Goal: Task Accomplishment & Management: Complete application form

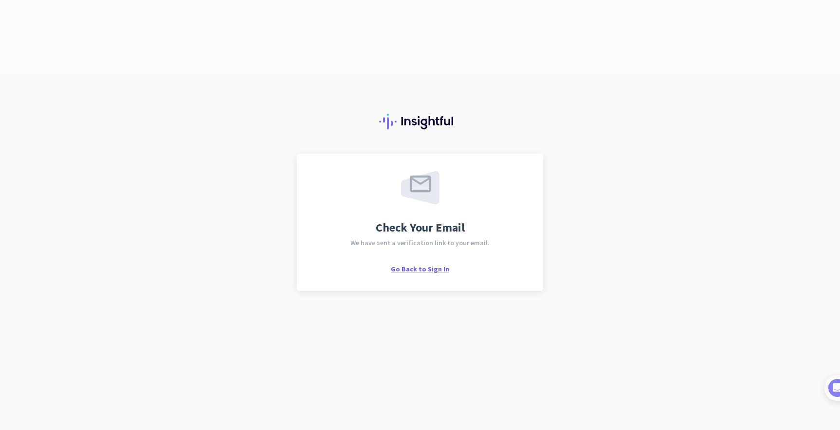
click at [419, 265] on span "Go Back to Sign In" at bounding box center [420, 269] width 58 height 9
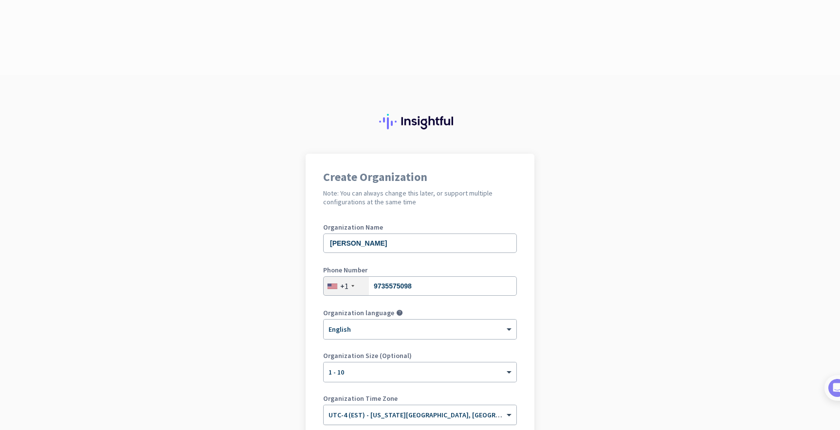
click at [429, 411] on span "UTC-4 (EST) - [US_STATE][GEOGRAPHIC_DATA], [GEOGRAPHIC_DATA], [GEOGRAPHIC_DATA]…" at bounding box center [498, 415] width 339 height 9
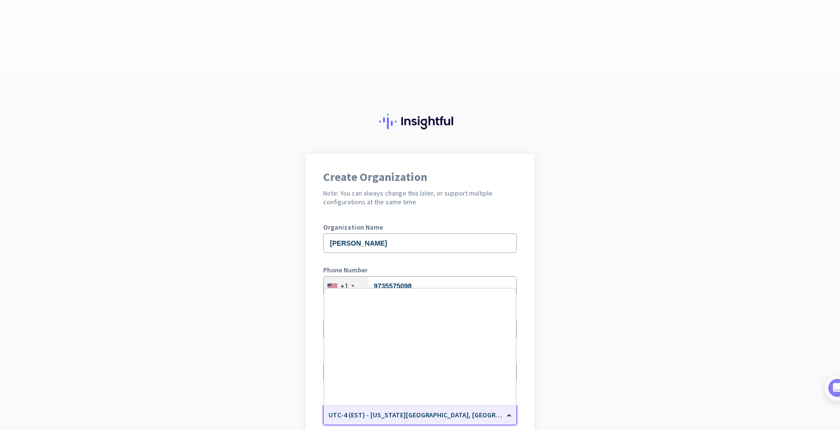
scroll to position [1124, 0]
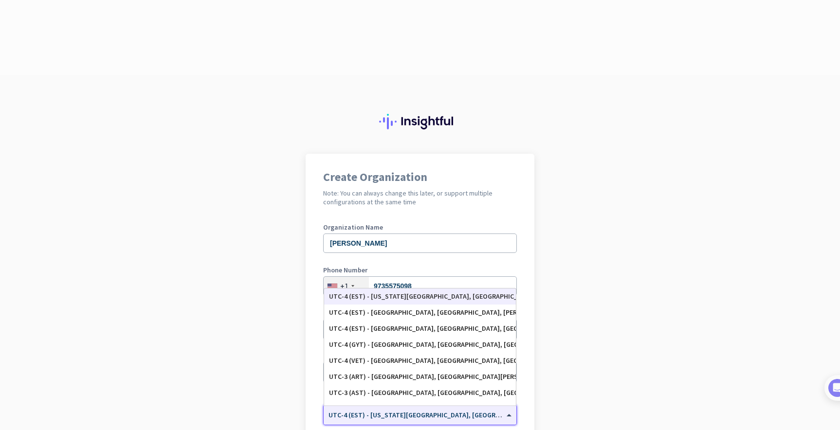
click at [439, 293] on div "UTC-4 (EST) - [US_STATE][GEOGRAPHIC_DATA], [GEOGRAPHIC_DATA], [GEOGRAPHIC_DATA]…" at bounding box center [420, 297] width 182 height 8
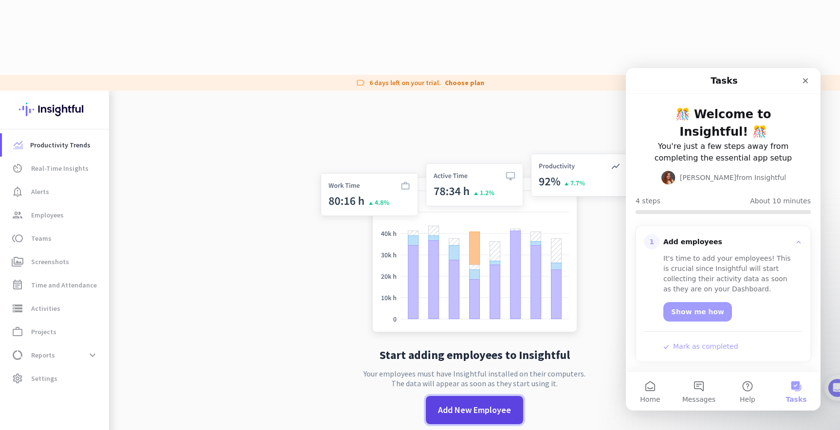
click at [476, 404] on span "Add New Employee" at bounding box center [474, 410] width 73 height 13
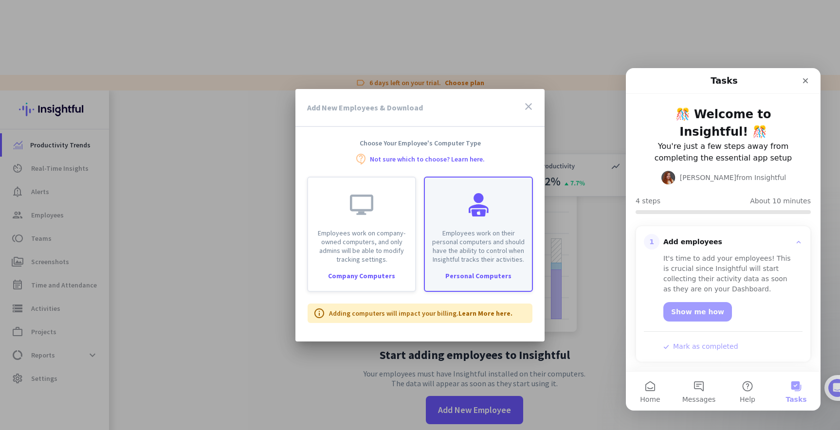
click at [468, 236] on p "Employees work on their personal computers and should have the ability to contr…" at bounding box center [478, 246] width 95 height 35
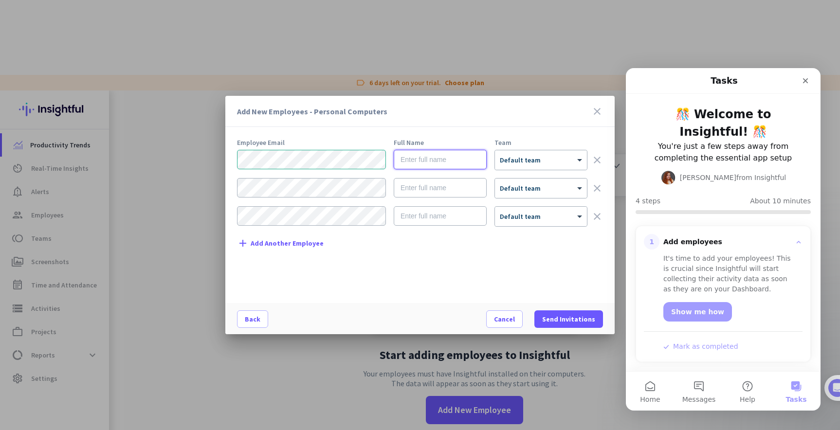
click at [447, 158] on input "text" at bounding box center [440, 159] width 93 height 19
type input "[PERSON_NAME]"
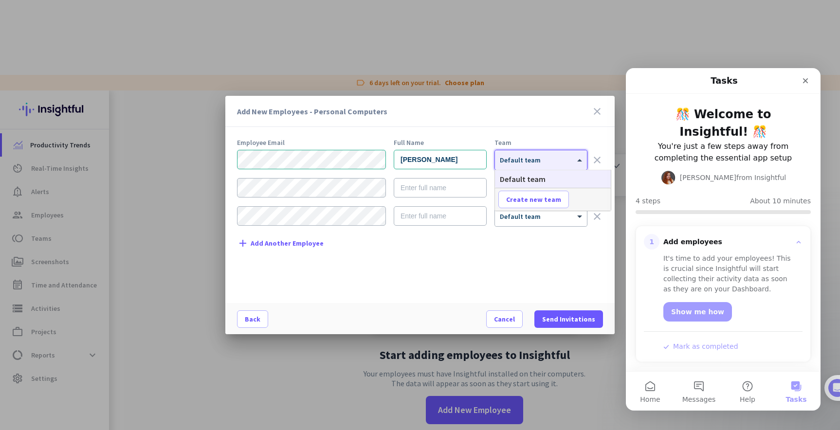
click at [538, 159] on div at bounding box center [541, 157] width 92 height 8
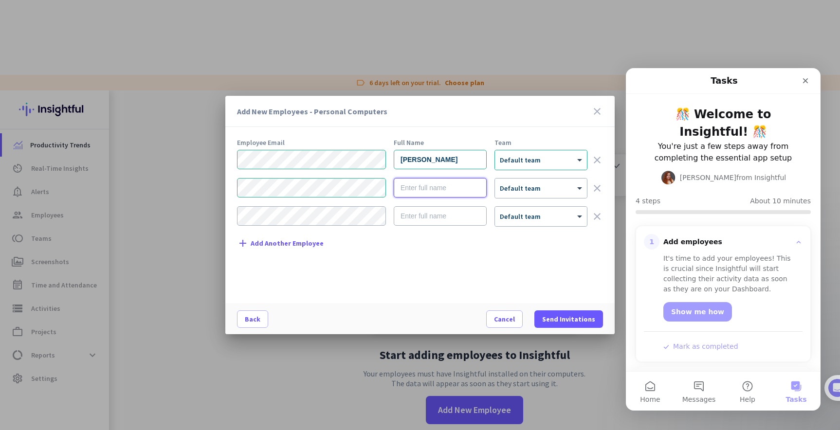
click at [424, 193] on input "text" at bounding box center [440, 187] width 93 height 19
type input "[PERSON_NAME]"
click at [234, 213] on mat-dialog-content "Employee Email Full Name Team [PERSON_NAME] × Default team clear [PERSON_NAME] …" at bounding box center [419, 221] width 389 height 164
click at [443, 217] on input "text" at bounding box center [440, 215] width 93 height 19
type input "[PERSON_NAME]"
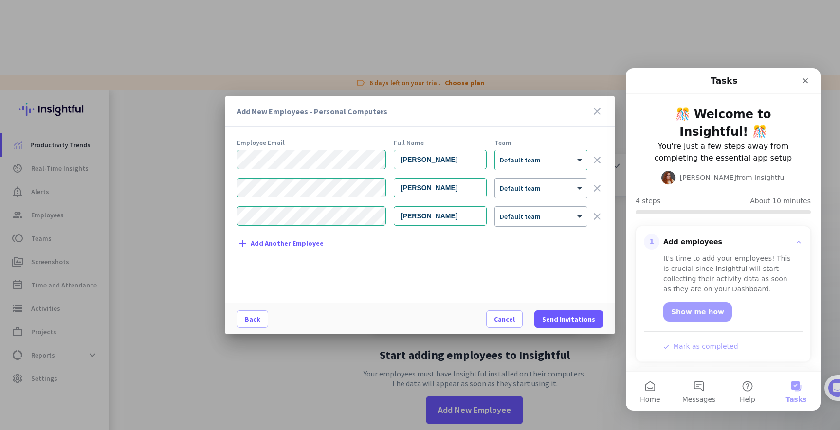
click at [288, 246] on span "Add Another Employee" at bounding box center [287, 243] width 73 height 7
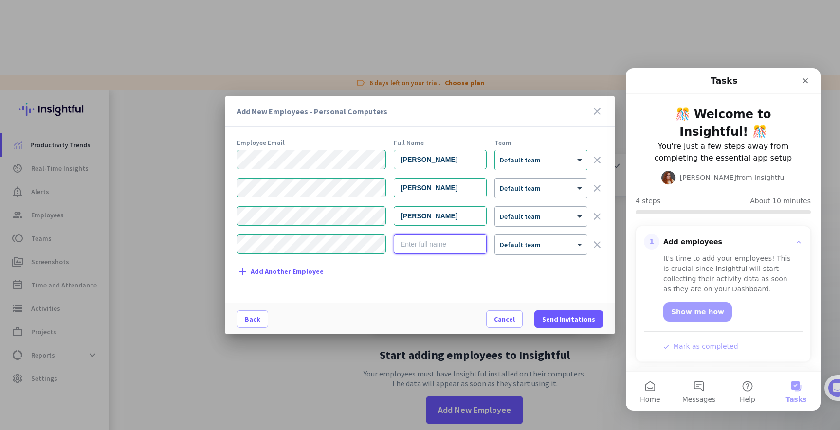
click at [404, 247] on input "text" at bounding box center [440, 244] width 93 height 19
type input "[PERSON_NAME]"
click at [584, 324] on span at bounding box center [568, 319] width 69 height 23
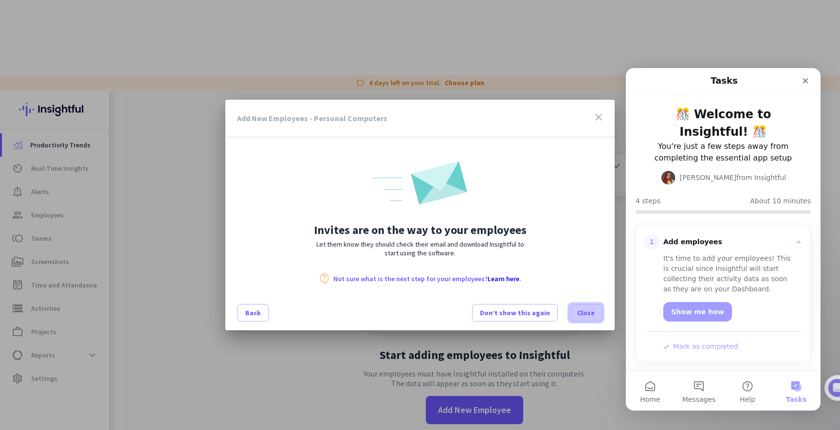
click at [584, 313] on span "Close" at bounding box center [586, 313] width 18 height 10
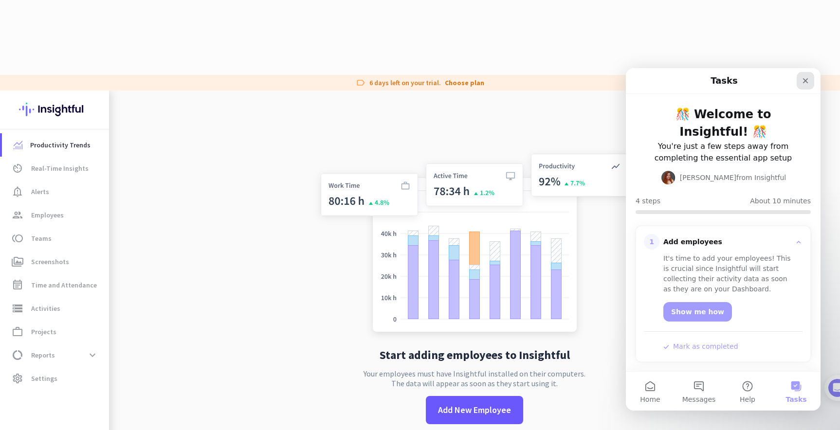
click at [802, 83] on icon "Close" at bounding box center [806, 81] width 8 height 8
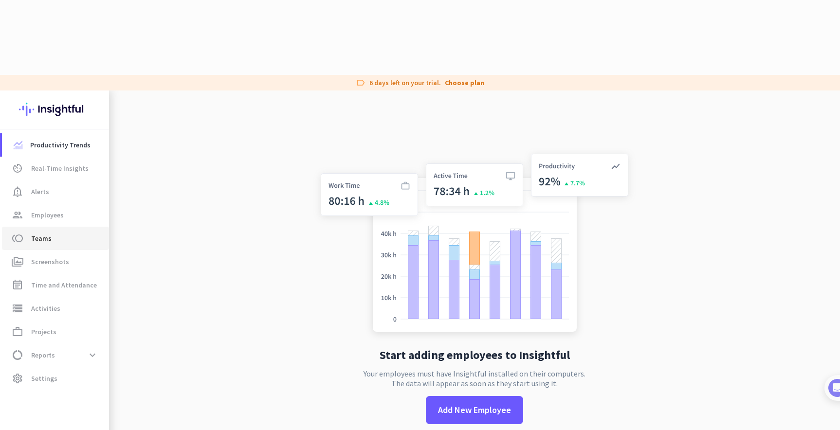
click at [41, 233] on span "Teams" at bounding box center [41, 239] width 20 height 12
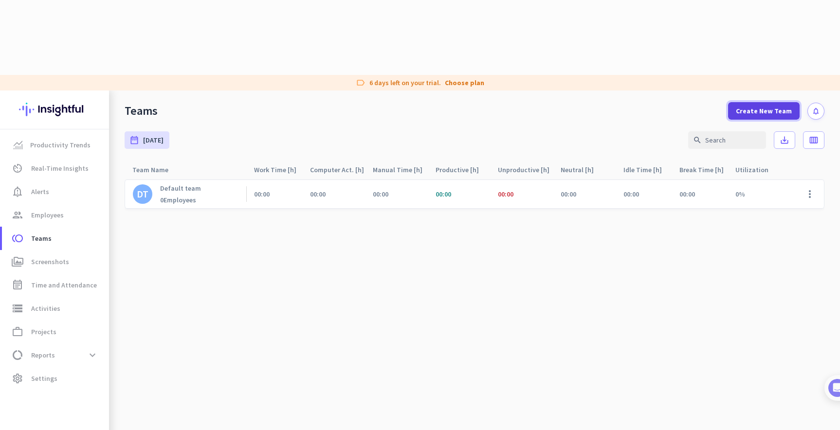
click at [768, 106] on span "Create New Team" at bounding box center [764, 111] width 56 height 10
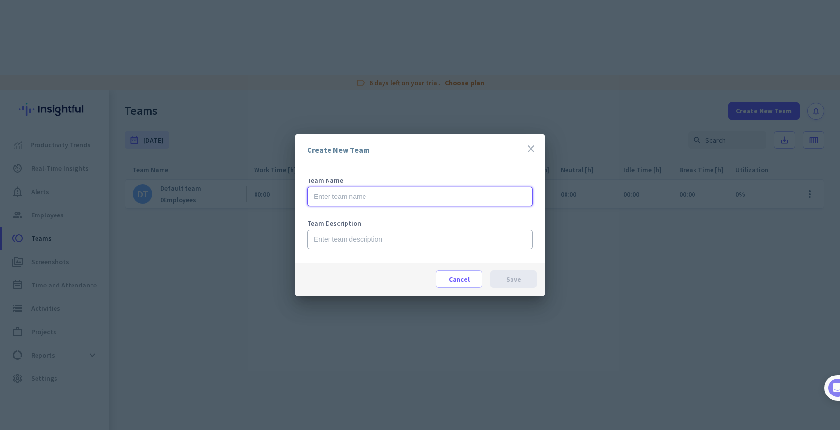
click at [336, 197] on input "text" at bounding box center [420, 196] width 226 height 19
type input "[PERSON_NAME] Design"
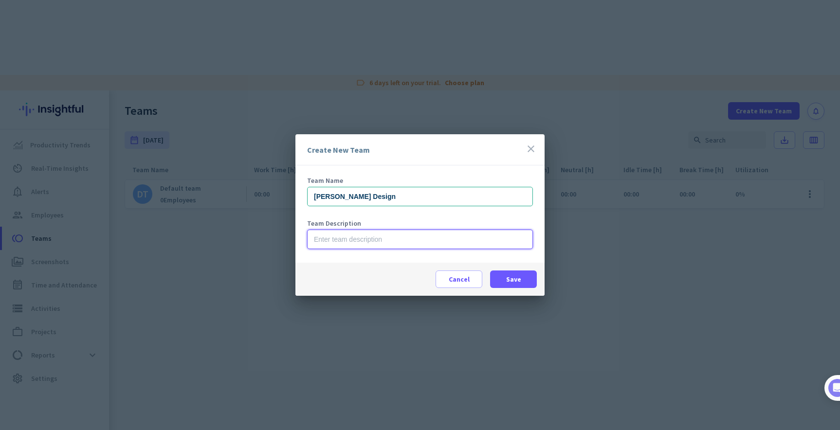
click at [353, 240] on input "text" at bounding box center [420, 239] width 226 height 19
type input "Design Team"
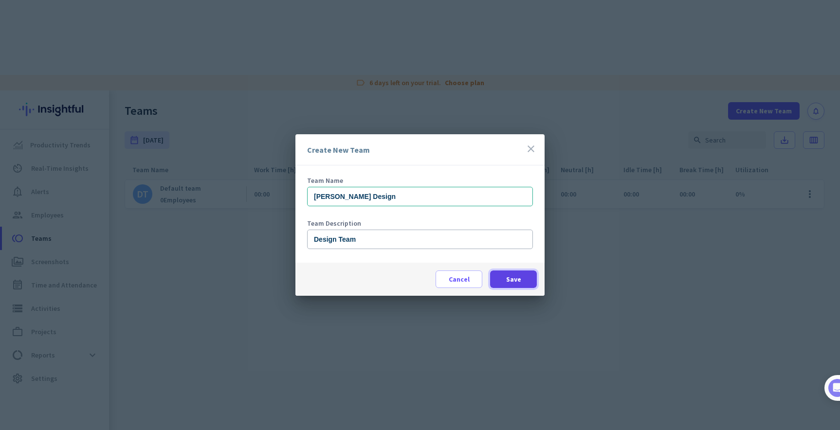
click at [530, 276] on span at bounding box center [513, 279] width 47 height 23
type input "[PERSON_NAME] Design"
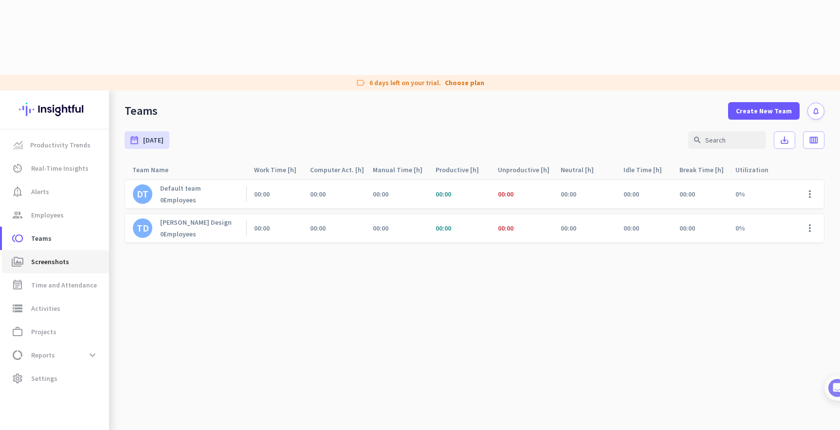
click at [62, 250] on link "perm_media Screenshots" at bounding box center [55, 261] width 107 height 23
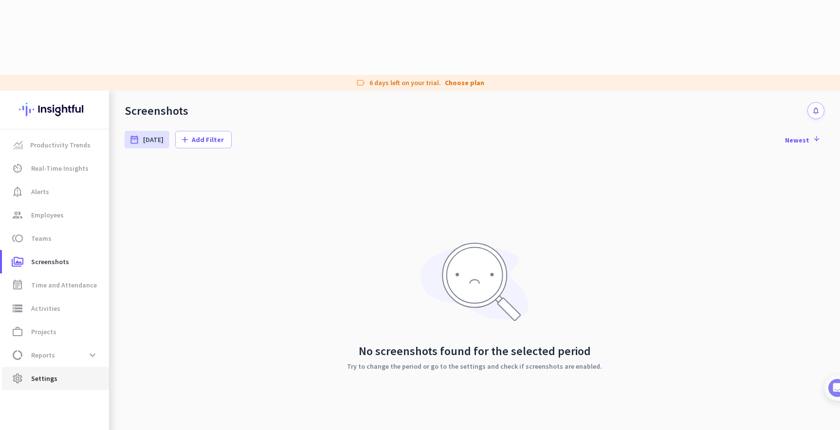
click at [48, 373] on span "Settings" at bounding box center [44, 379] width 26 height 12
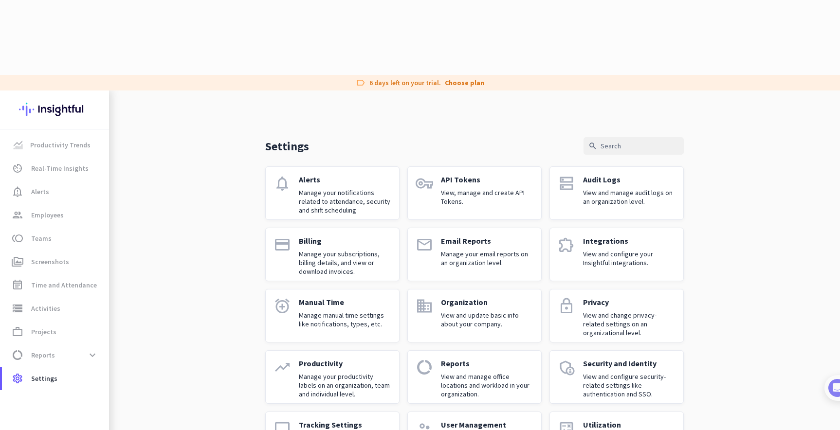
click at [627, 250] on p "View and configure your Insightful integrations." at bounding box center [629, 259] width 92 height 18
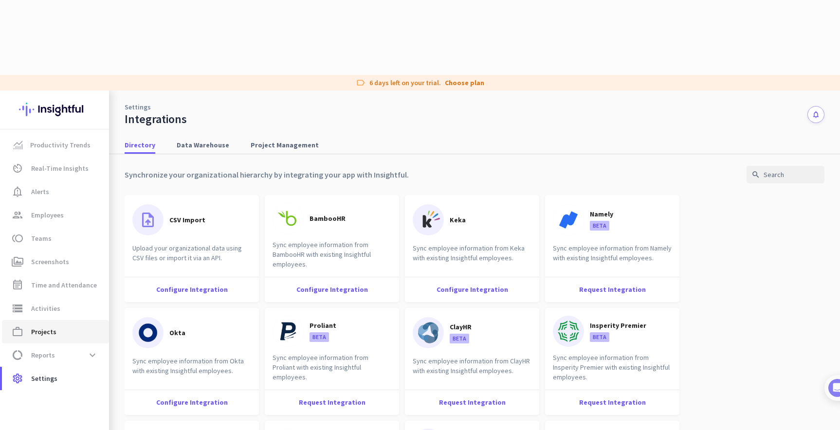
click at [73, 326] on span "work_outline Projects" at bounding box center [56, 332] width 92 height 12
